Goal: Transaction & Acquisition: Purchase product/service

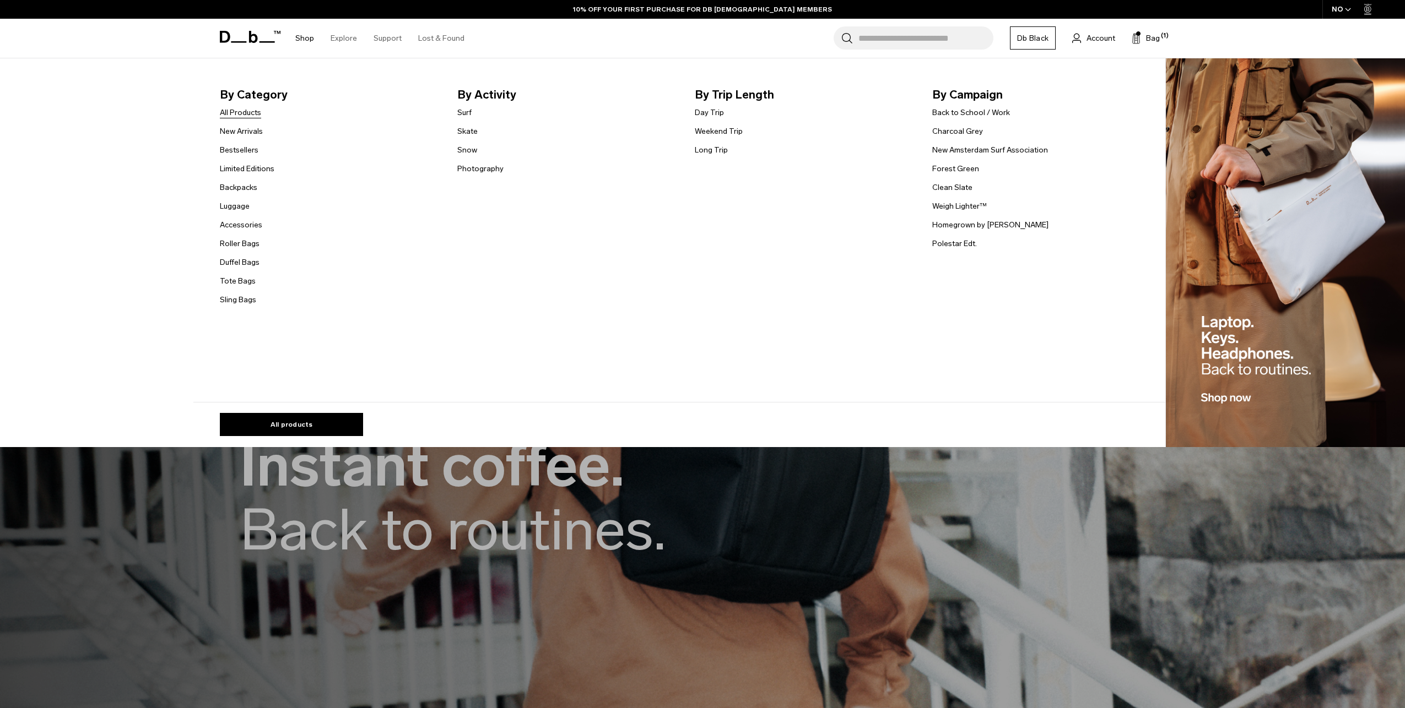
click at [243, 110] on link "All Products" at bounding box center [240, 113] width 41 height 12
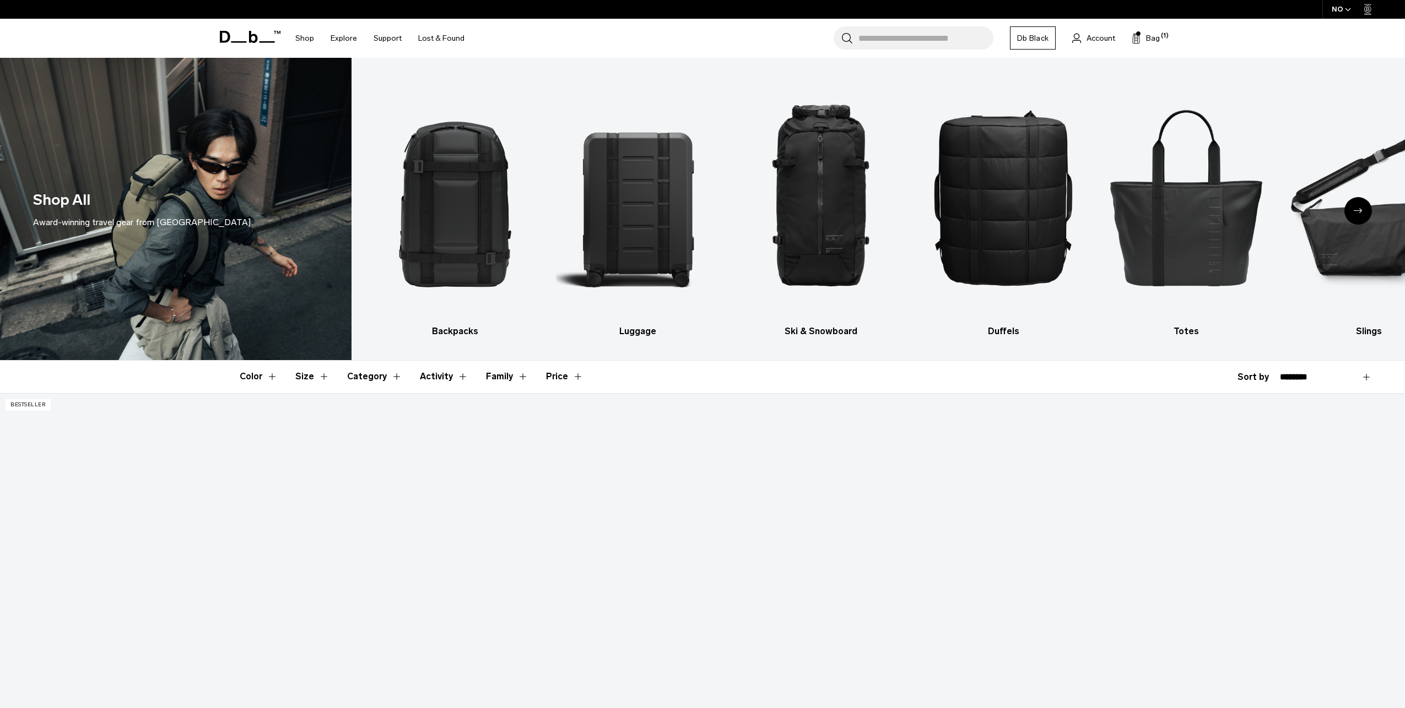
click at [264, 379] on button "Color" at bounding box center [259, 377] width 38 height 32
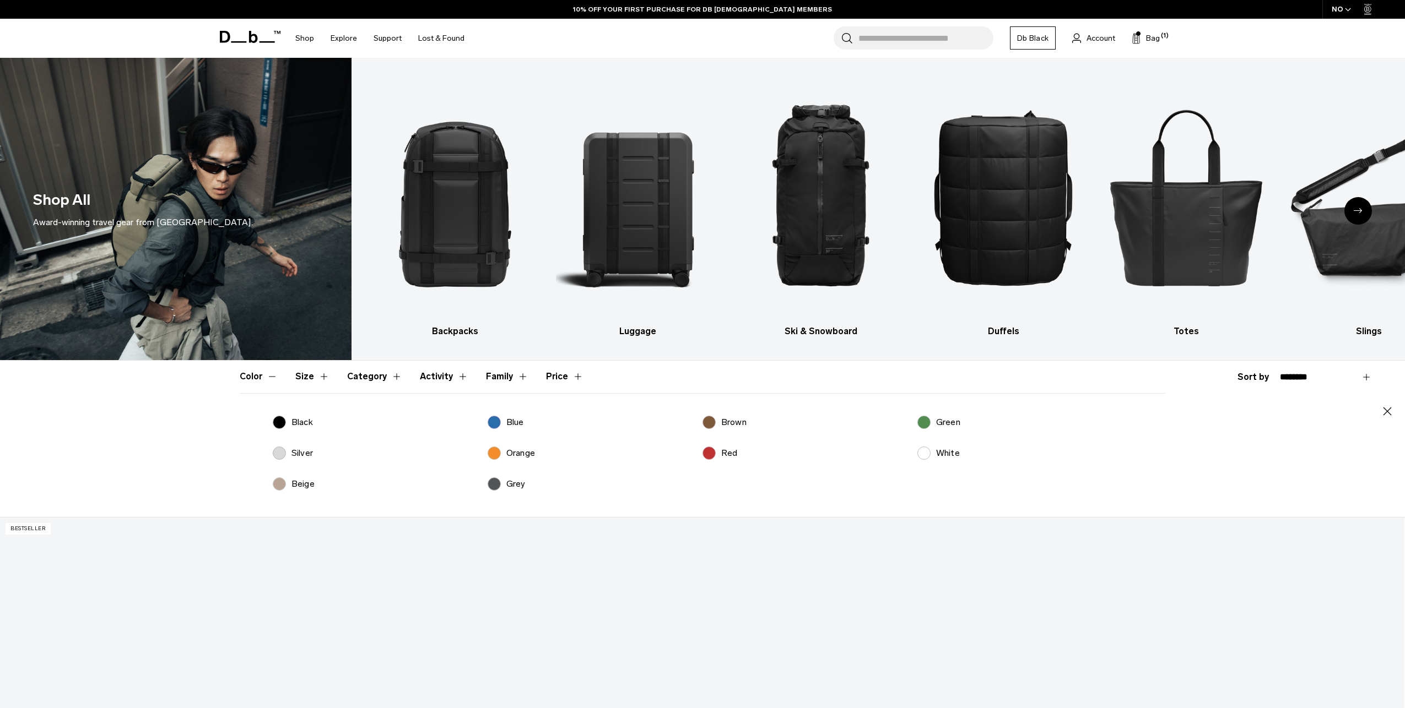
click at [307, 380] on button "Size" at bounding box center [312, 377] width 34 height 32
click at [372, 369] on button "Category" at bounding box center [374, 377] width 55 height 32
click at [436, 373] on button "Activity" at bounding box center [444, 377] width 48 height 32
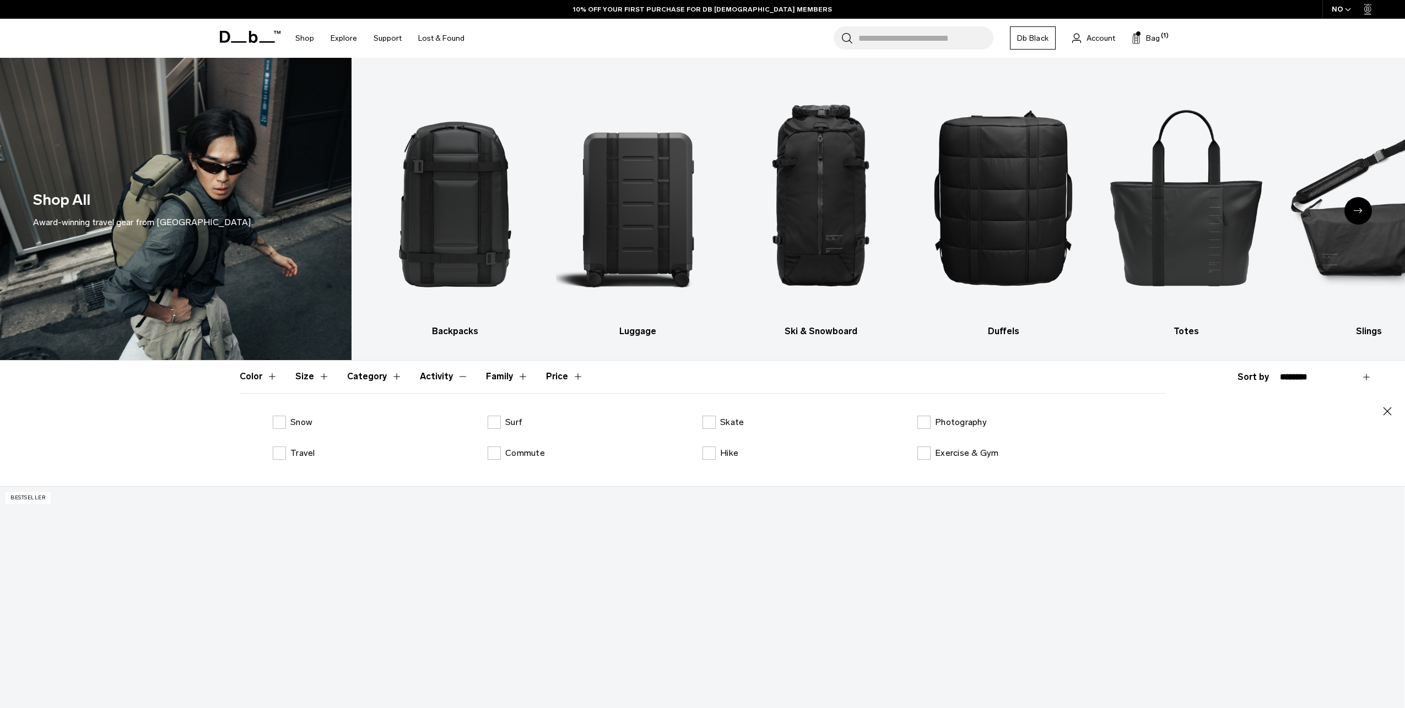
drag, startPoint x: 490, startPoint y: 376, endPoint x: 497, endPoint y: 376, distance: 7.2
click at [490, 376] on button "Family" at bounding box center [507, 377] width 42 height 32
click at [550, 376] on button "Price" at bounding box center [564, 377] width 37 height 32
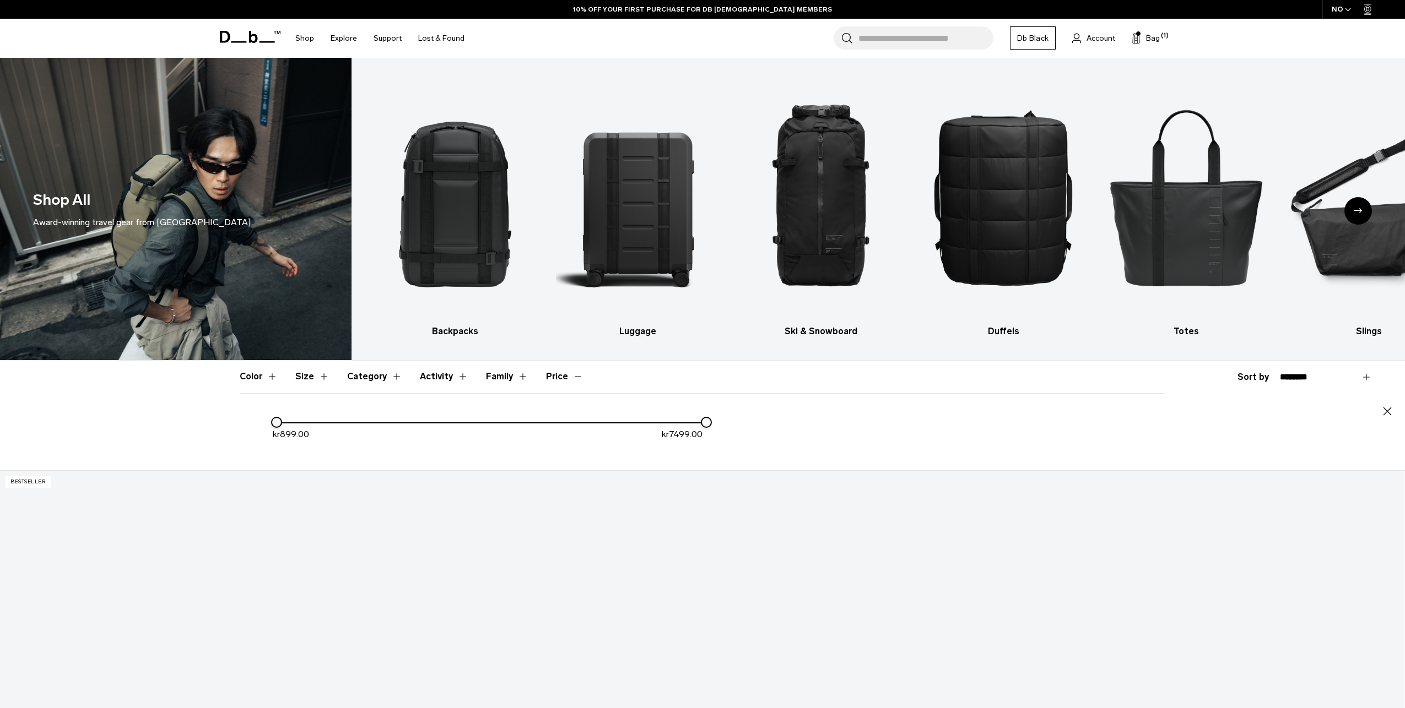
click at [402, 382] on header "Color Size Category Activity Family Price" at bounding box center [702, 377] width 925 height 32
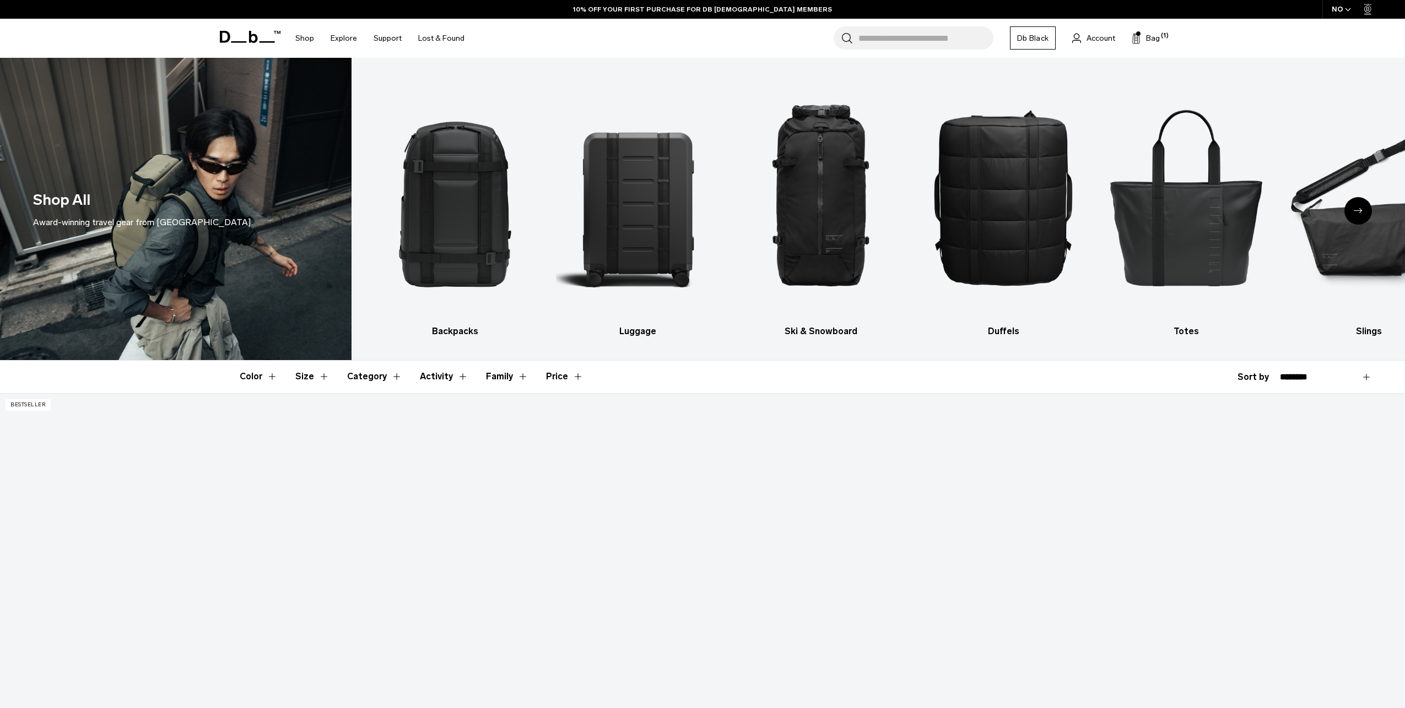
click at [362, 381] on button "Category" at bounding box center [374, 377] width 55 height 32
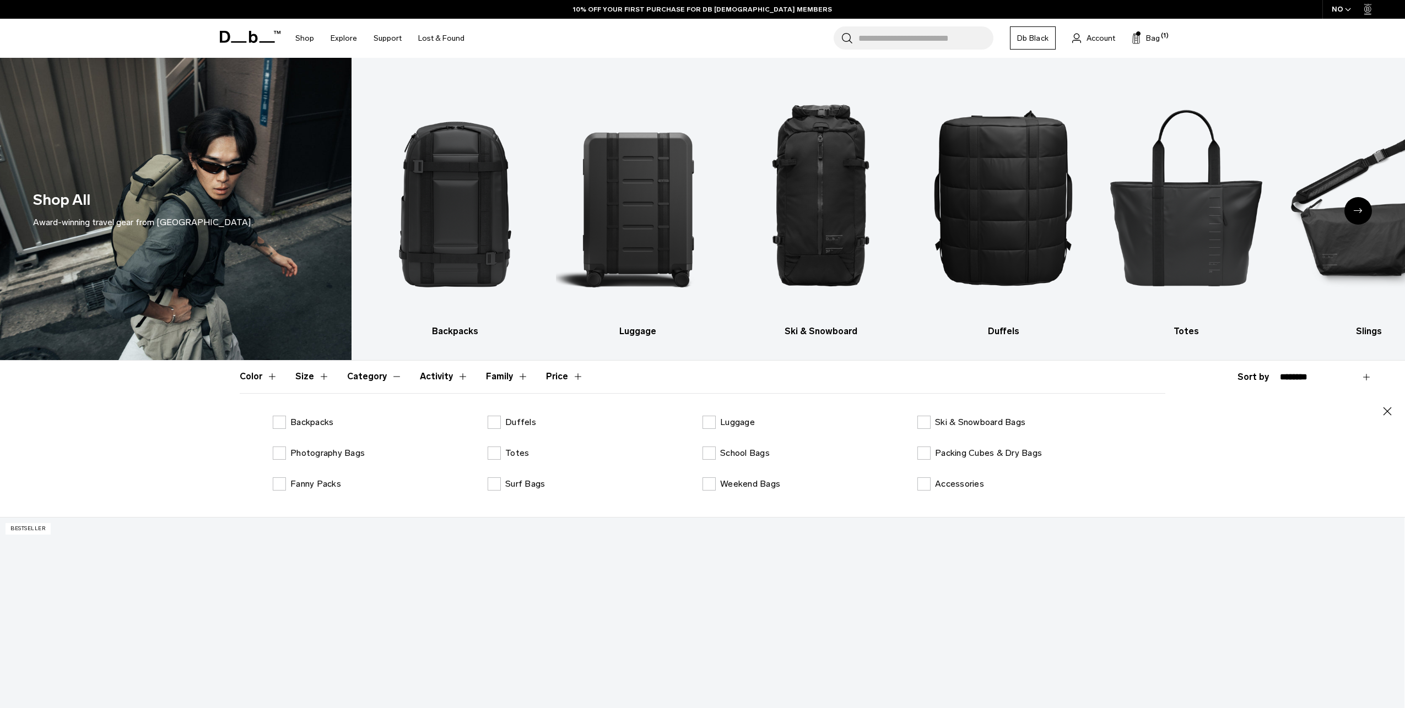
click at [313, 378] on button "Size" at bounding box center [312, 377] width 34 height 32
click at [263, 378] on button "Color" at bounding box center [259, 377] width 38 height 32
